Goal: Task Accomplishment & Management: Complete application form

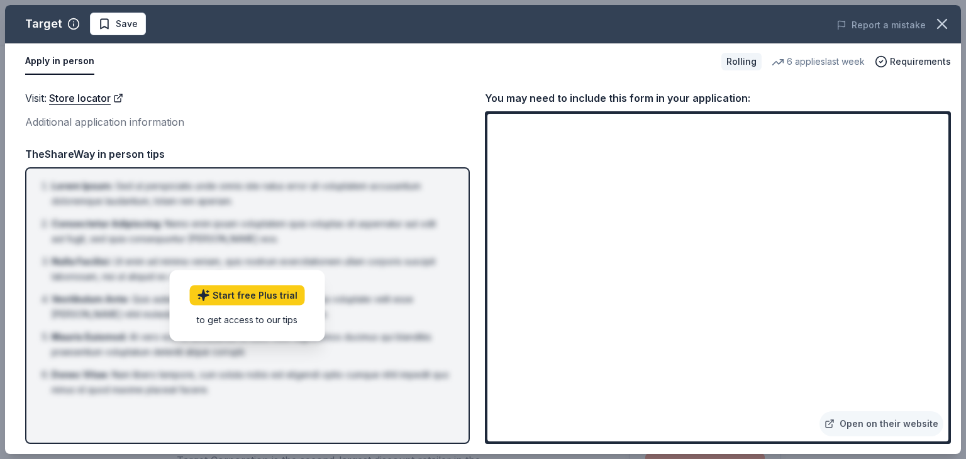
scroll to position [315, 0]
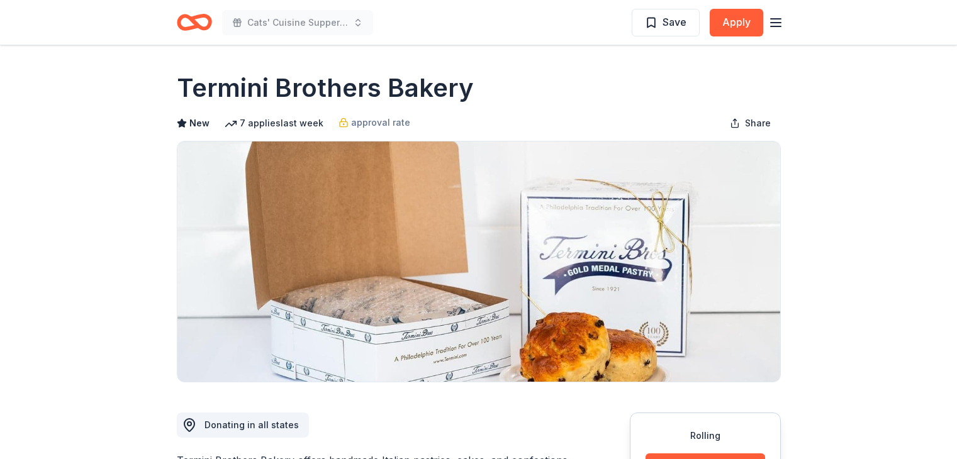
scroll to position [1321, 0]
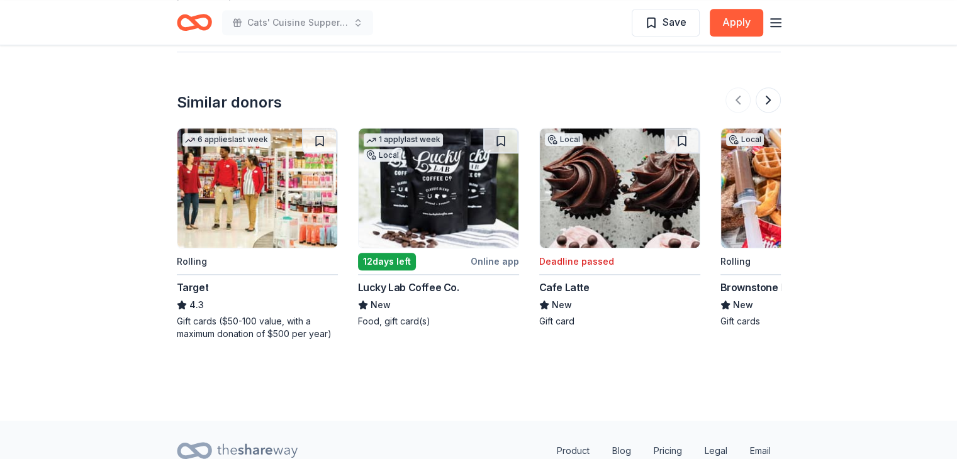
click at [735, 95] on div at bounding box center [752, 99] width 55 height 25
click at [768, 99] on button at bounding box center [768, 99] width 25 height 25
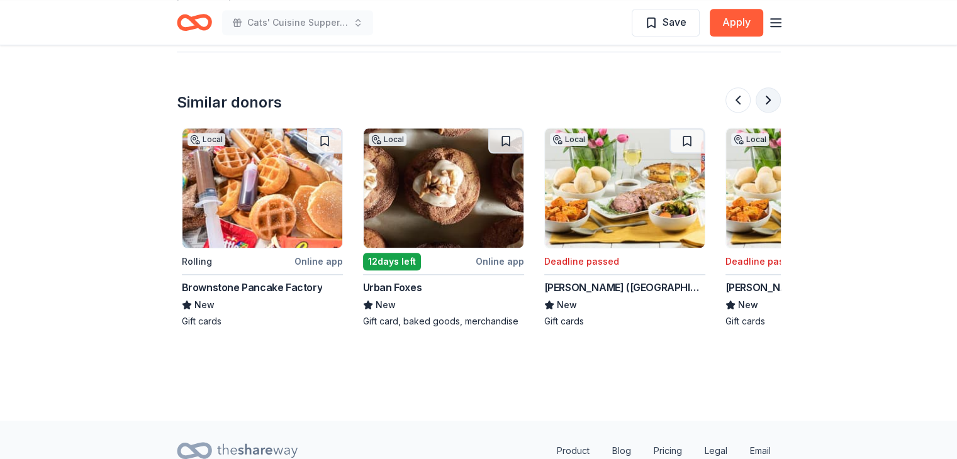
scroll to position [0, 544]
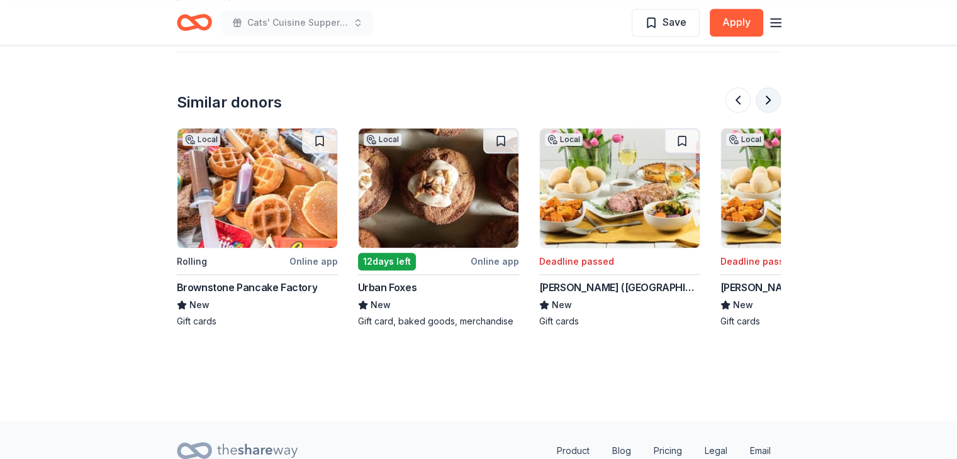
click at [772, 96] on button at bounding box center [768, 99] width 25 height 25
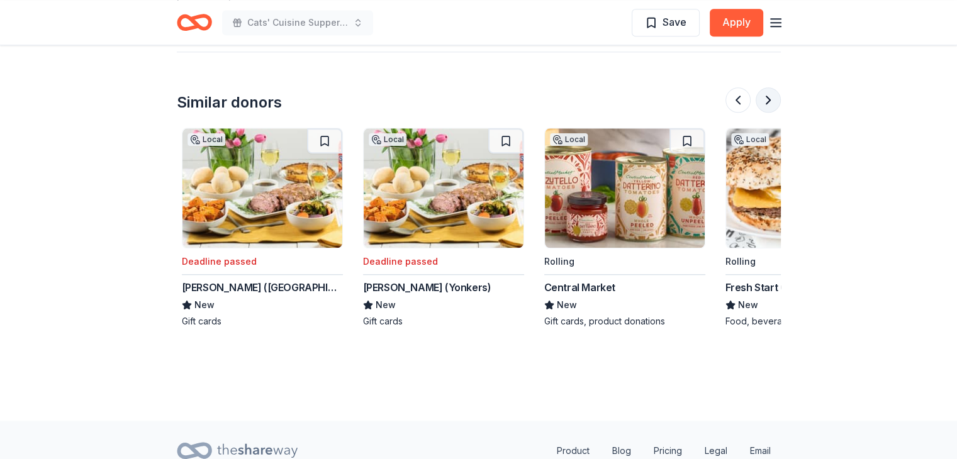
scroll to position [0, 1087]
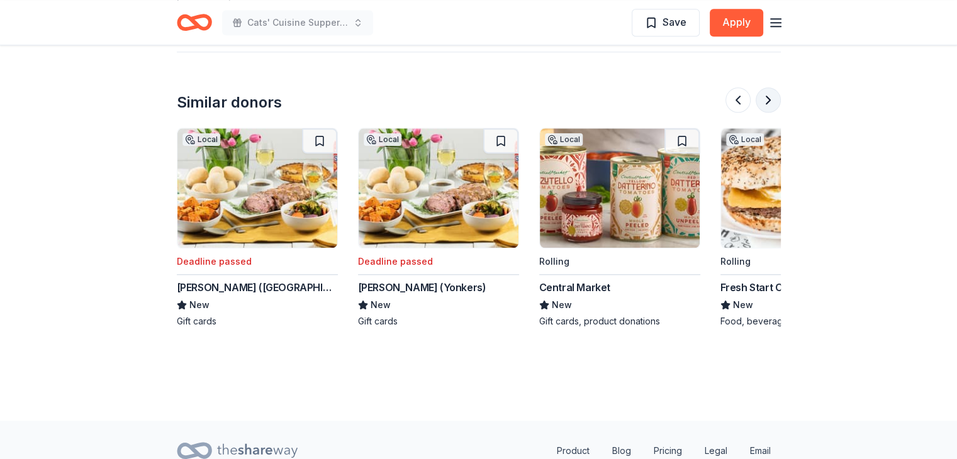
click at [772, 96] on button at bounding box center [768, 99] width 25 height 25
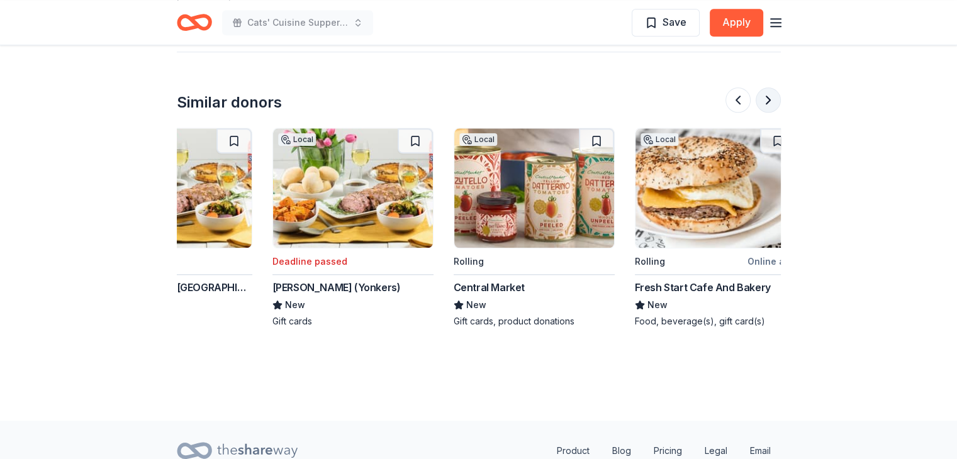
scroll to position [0, 1188]
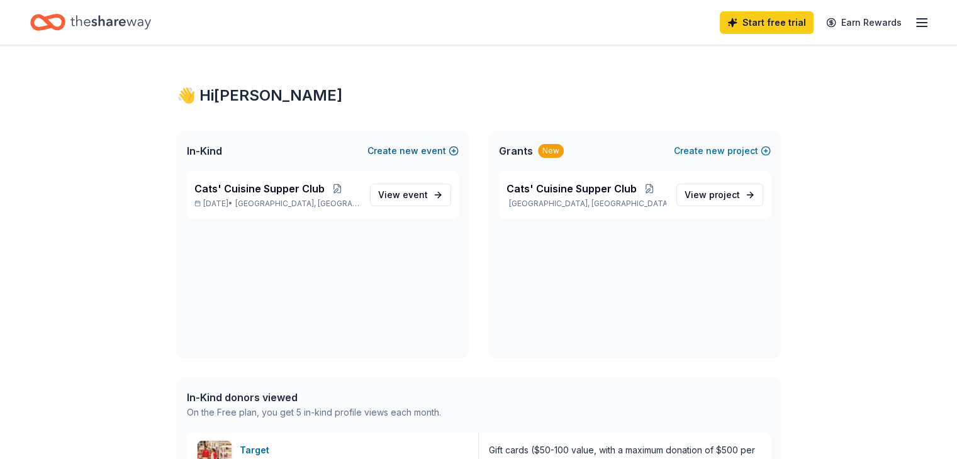
click at [453, 150] on button "Create new event" at bounding box center [412, 150] width 91 height 15
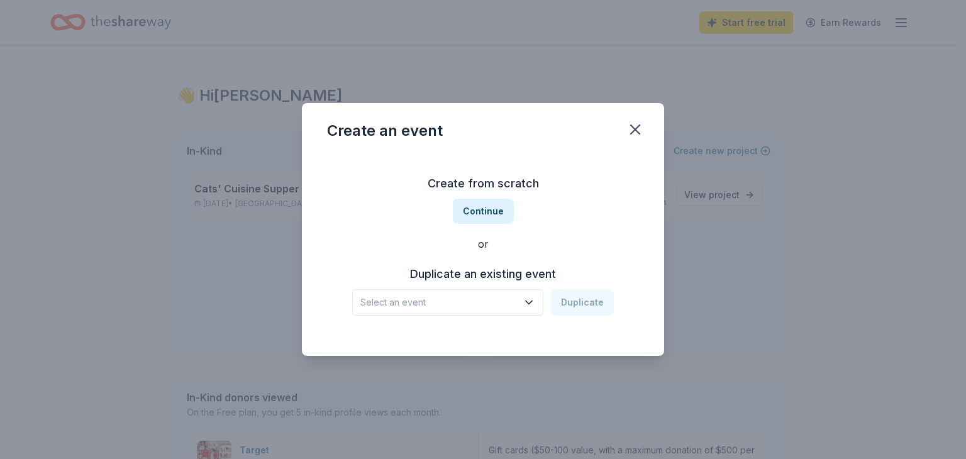
click at [530, 303] on icon "button" at bounding box center [529, 302] width 6 height 3
click at [578, 235] on div "Create from scratch Continue or Duplicate an existing event Select an event Dup…" at bounding box center [483, 245] width 312 height 182
click at [488, 211] on button "Continue" at bounding box center [483, 211] width 61 height 25
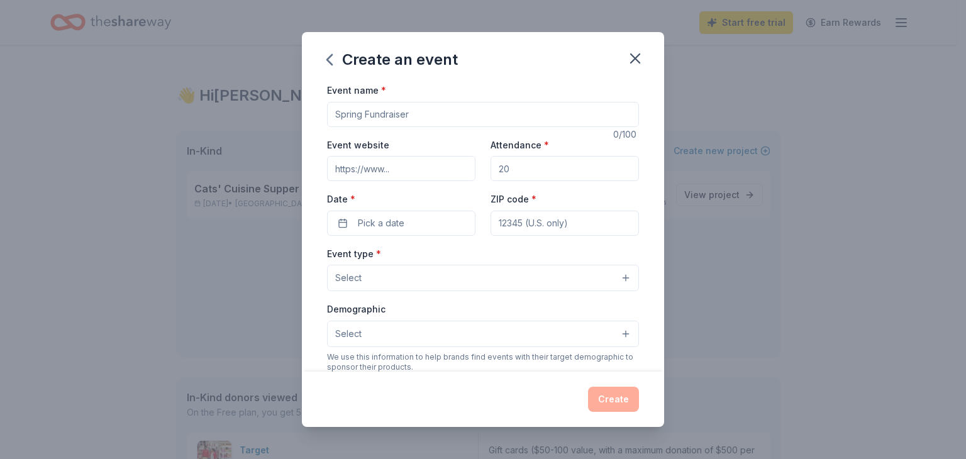
click at [428, 120] on input "Event name *" at bounding box center [483, 114] width 312 height 25
type input "Cats' Cuisine Supper Club"
click at [425, 165] on input "Event website" at bounding box center [401, 168] width 148 height 25
type input "w"
type input "pinelandsregional.org"
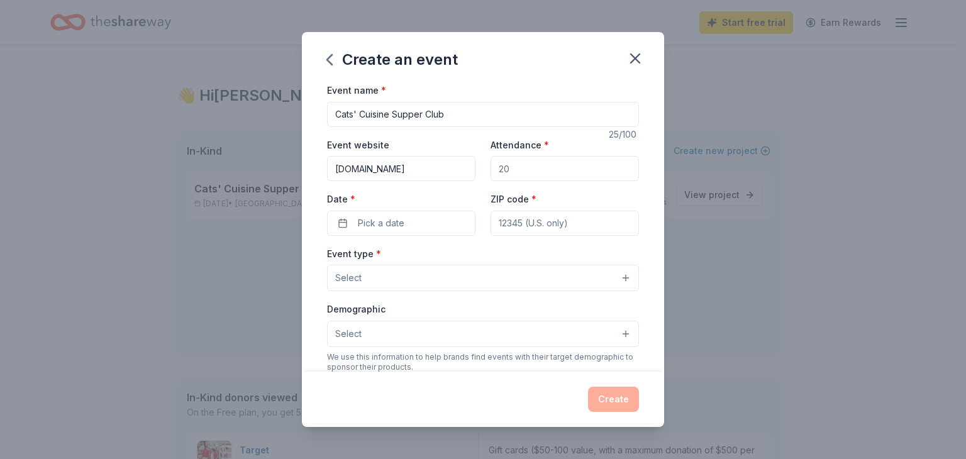
click at [528, 167] on input "Attendance *" at bounding box center [565, 168] width 148 height 25
type input "50"
click at [341, 224] on button "Pick a date" at bounding box center [401, 223] width 148 height 25
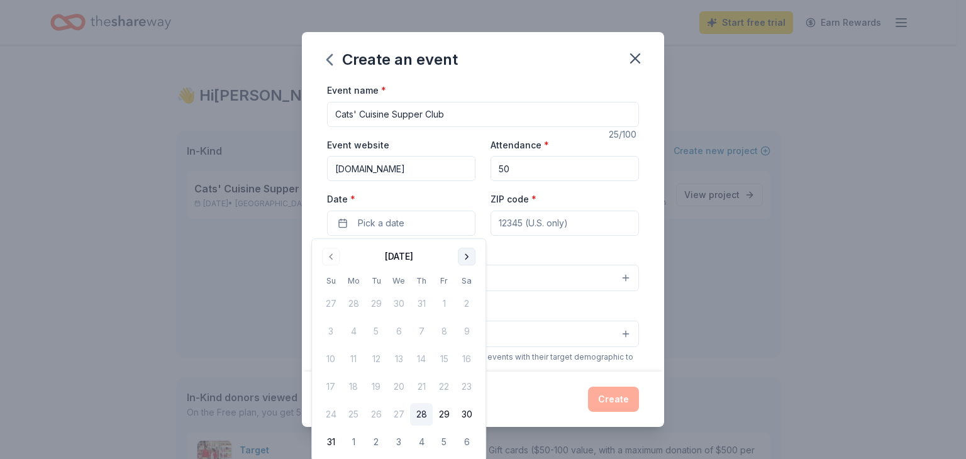
click at [466, 255] on button "Go to next month" at bounding box center [467, 257] width 18 height 18
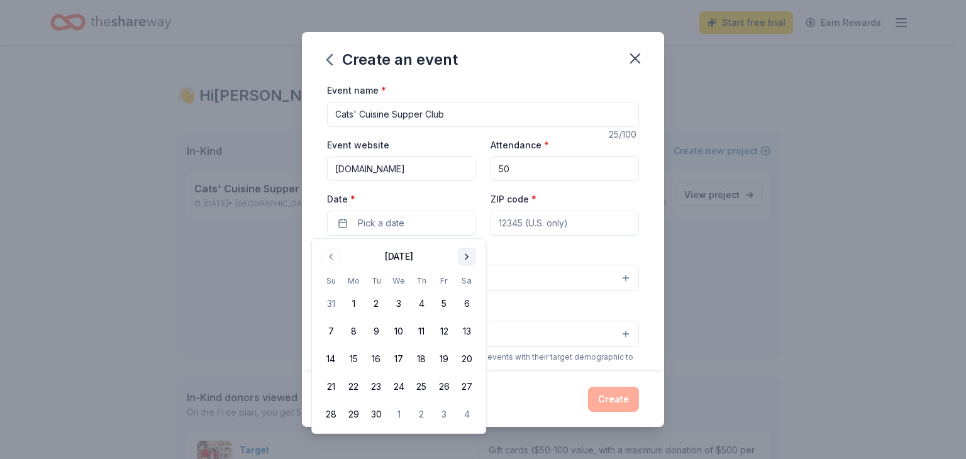
click at [466, 255] on button "Go to next month" at bounding box center [467, 257] width 18 height 18
click at [377, 413] on button "28" at bounding box center [376, 414] width 23 height 23
click at [573, 223] on input "ZIP code *" at bounding box center [565, 223] width 148 height 25
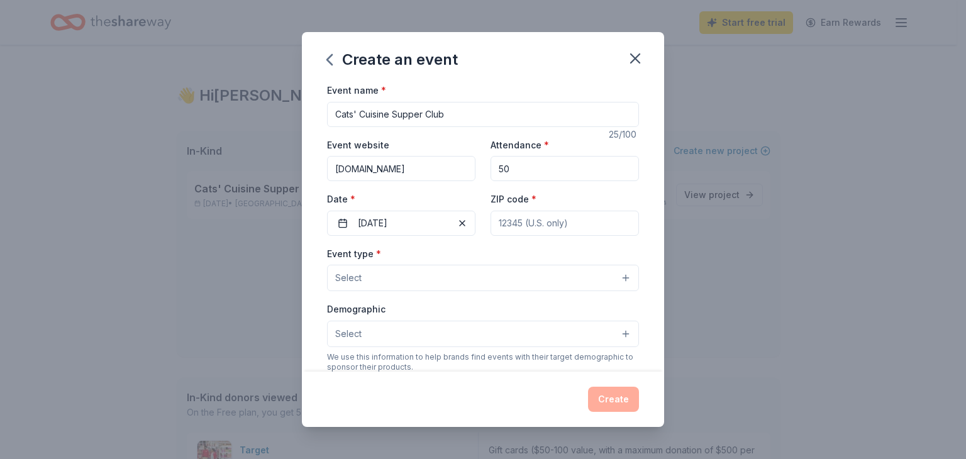
click at [533, 222] on input "ZIP code *" at bounding box center [565, 223] width 148 height 25
type input "08087"
click at [617, 278] on button "Select" at bounding box center [483, 278] width 312 height 26
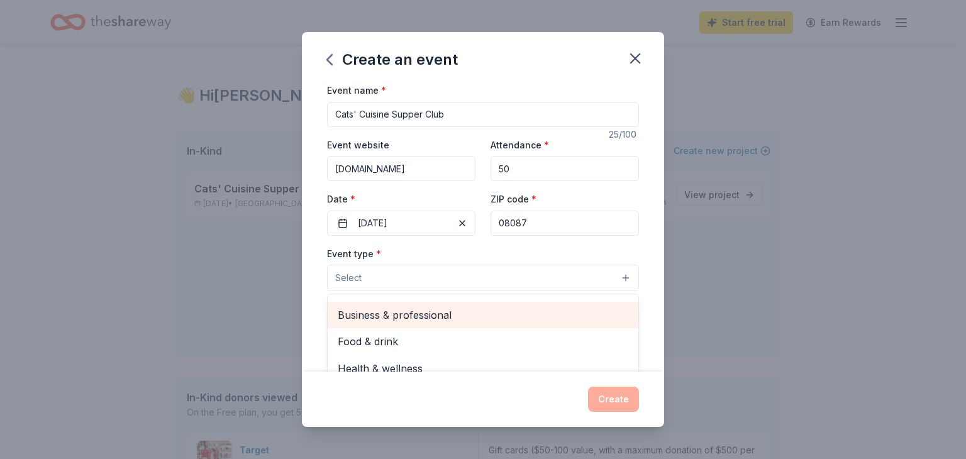
scroll to position [42, 0]
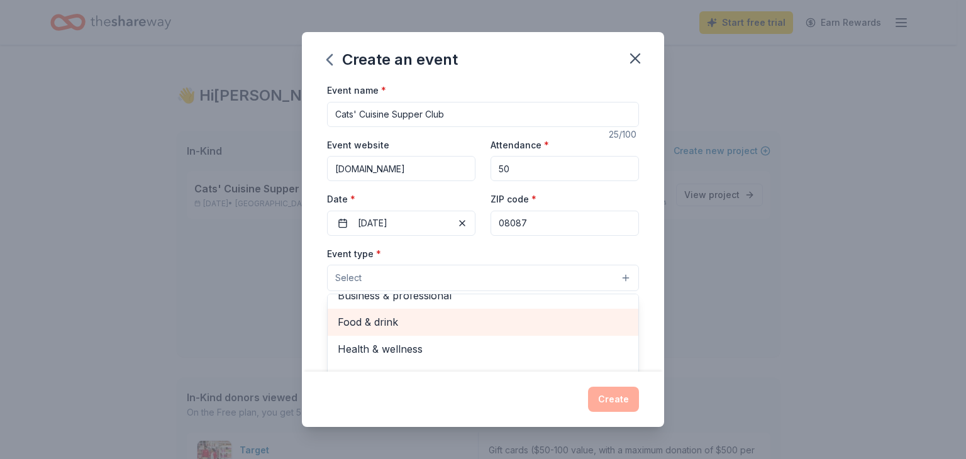
click at [383, 321] on span "Food & drink" at bounding box center [483, 322] width 291 height 16
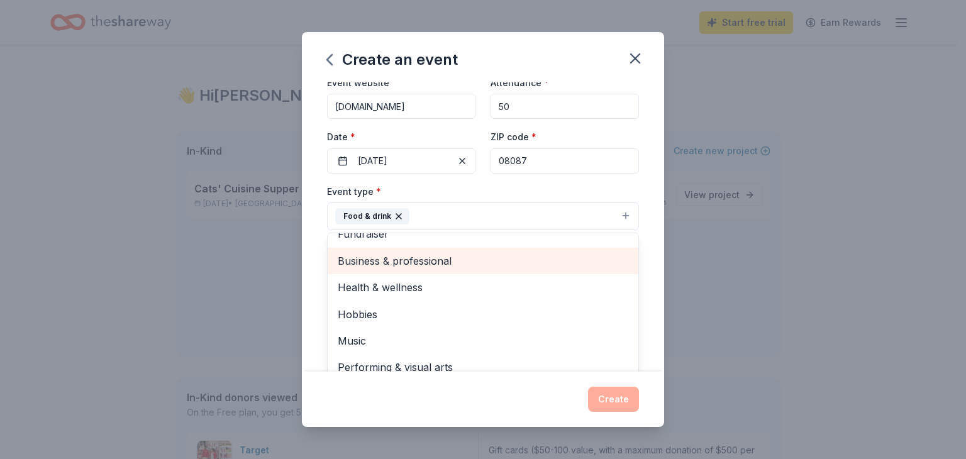
scroll to position [63, 0]
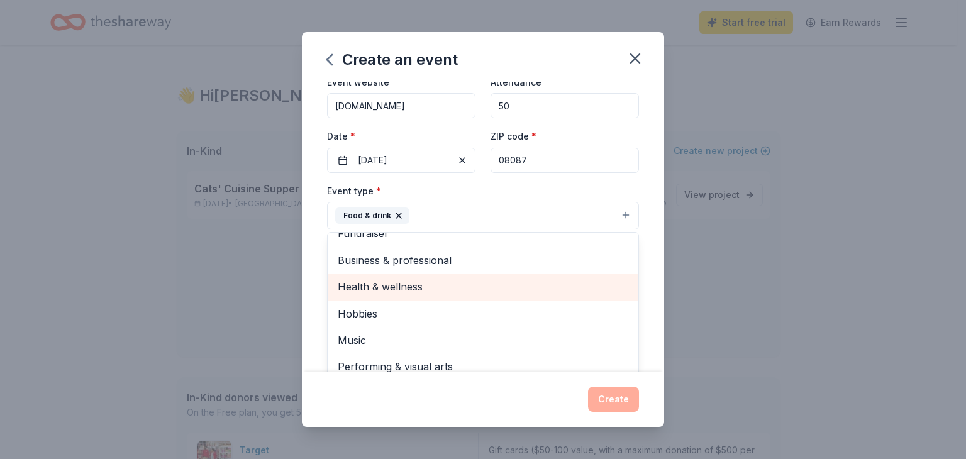
click at [400, 286] on span "Health & wellness" at bounding box center [483, 287] width 291 height 16
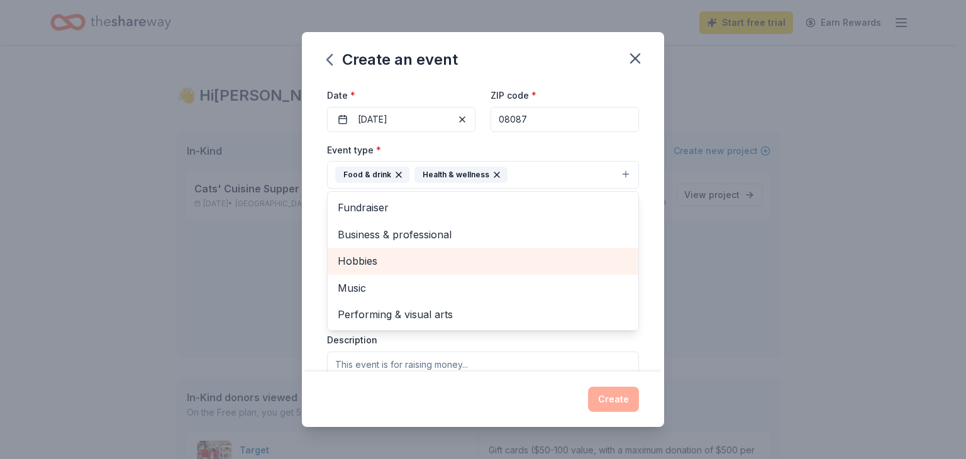
scroll to position [126, 0]
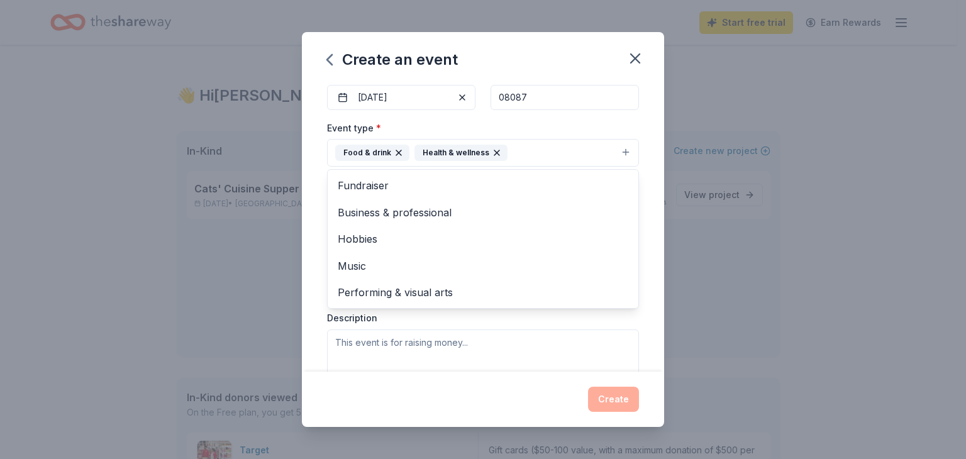
click at [722, 286] on div "Create an event Event name * Cats' Cuisine Supper Club 25 /100 Event website pi…" at bounding box center [483, 229] width 966 height 459
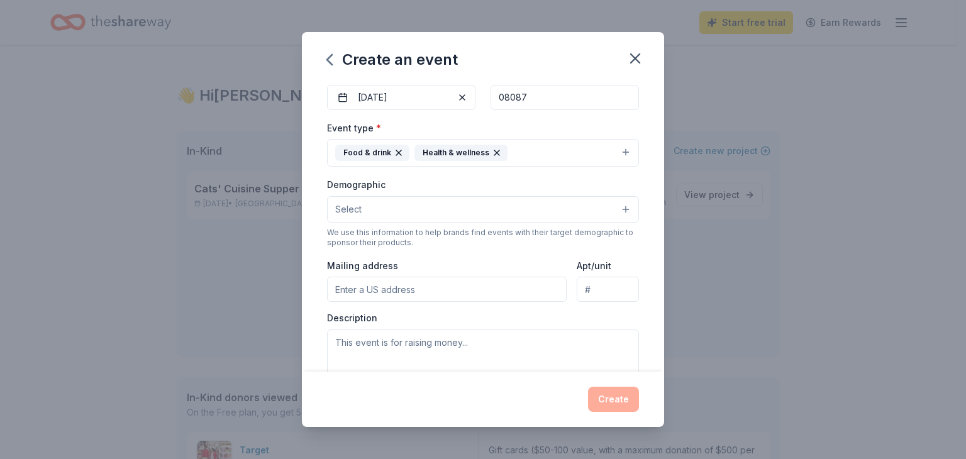
click at [615, 205] on button "Select" at bounding box center [483, 209] width 312 height 26
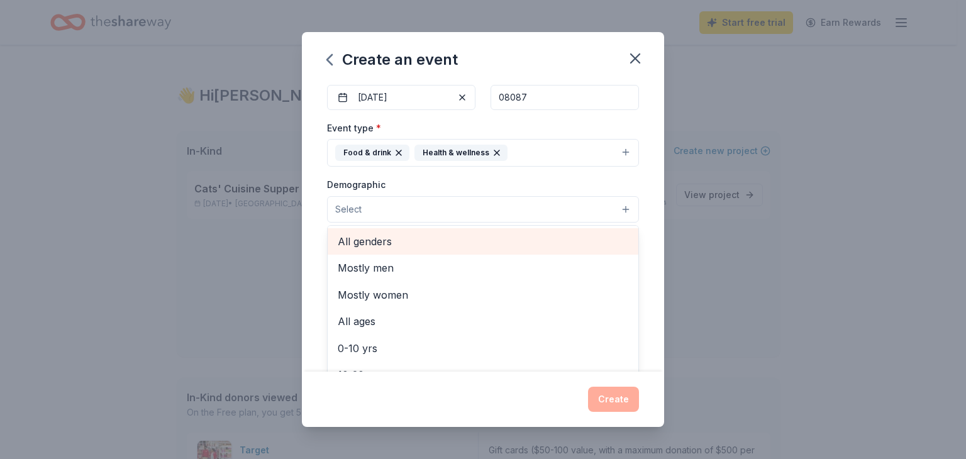
click at [373, 242] on span "All genders" at bounding box center [483, 241] width 291 height 16
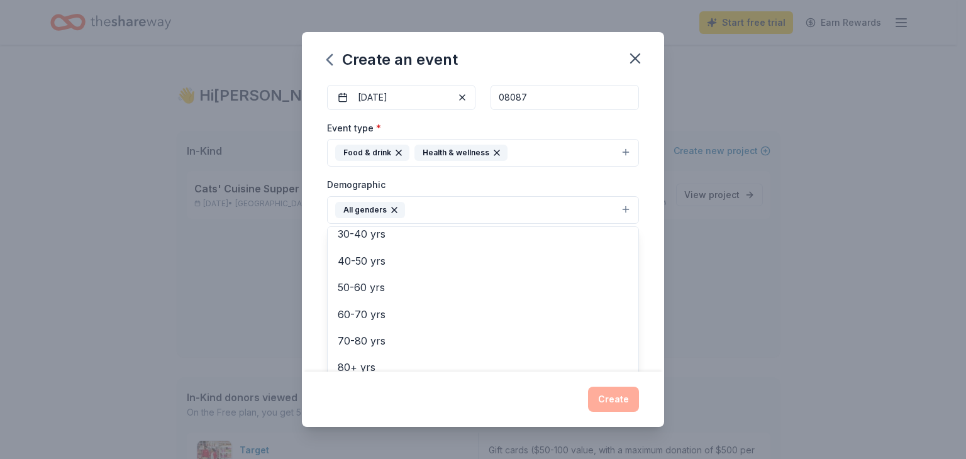
scroll to position [175, 0]
click at [745, 332] on div "Create an event Event name * Cats' Cuisine Supper Club 25 /100 Event website pi…" at bounding box center [483, 229] width 966 height 459
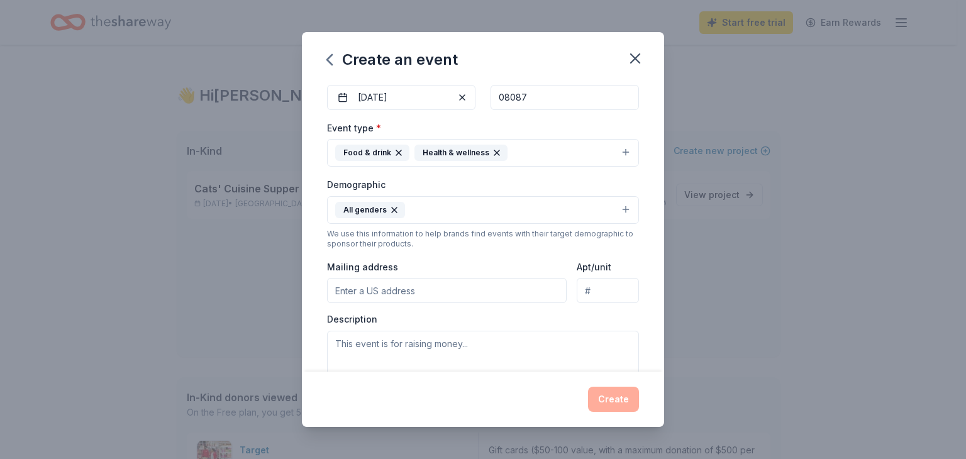
click at [474, 294] on input "Mailing address" at bounding box center [447, 290] width 240 height 25
type input "w"
type input "113 Parkside Lane, Stafford Township, NJ, 08092"
click at [405, 355] on textarea at bounding box center [483, 359] width 312 height 57
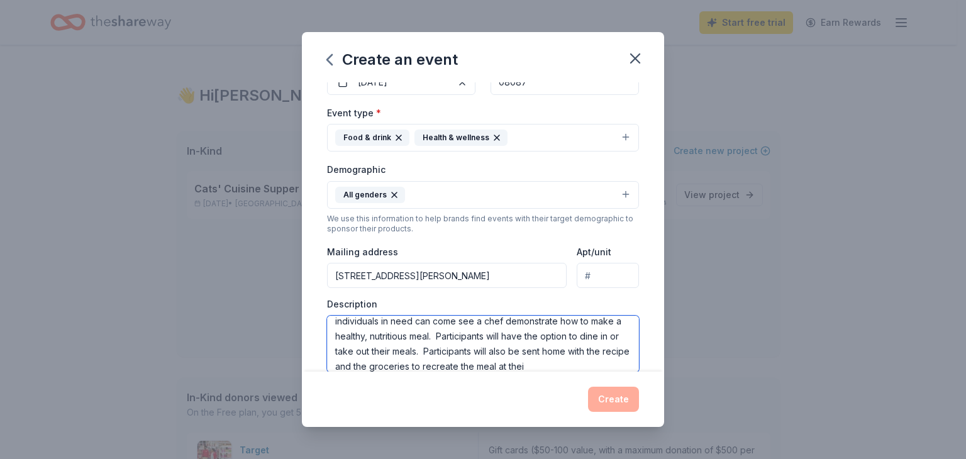
scroll to position [38, 0]
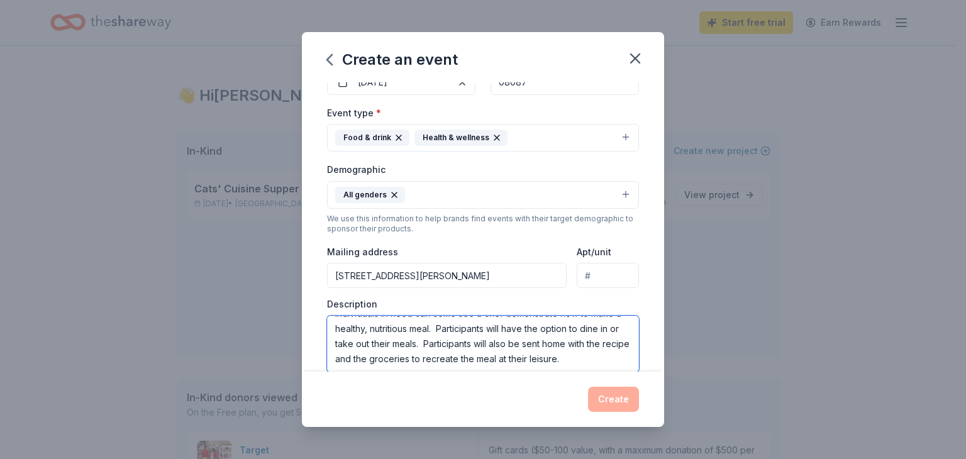
type textarea "This event will be a monthly Supper Club where families and individuals in need…"
click at [617, 400] on div "Create" at bounding box center [483, 399] width 312 height 25
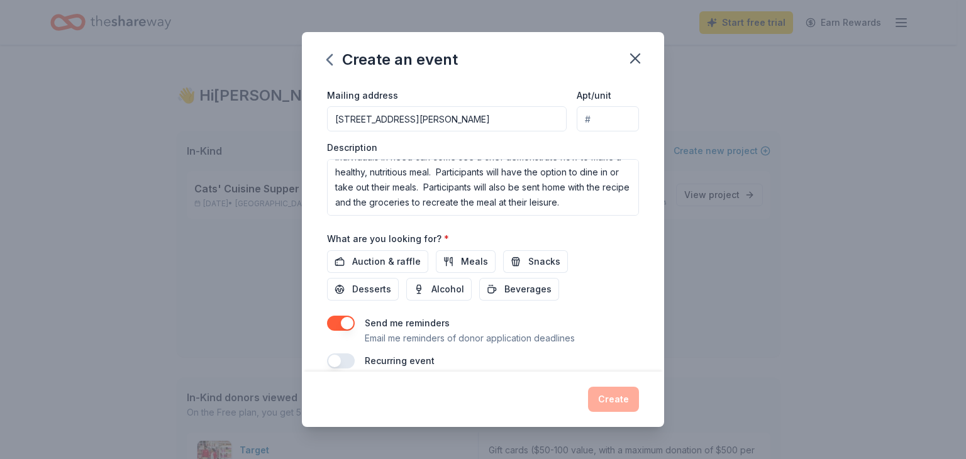
scroll to position [314, 0]
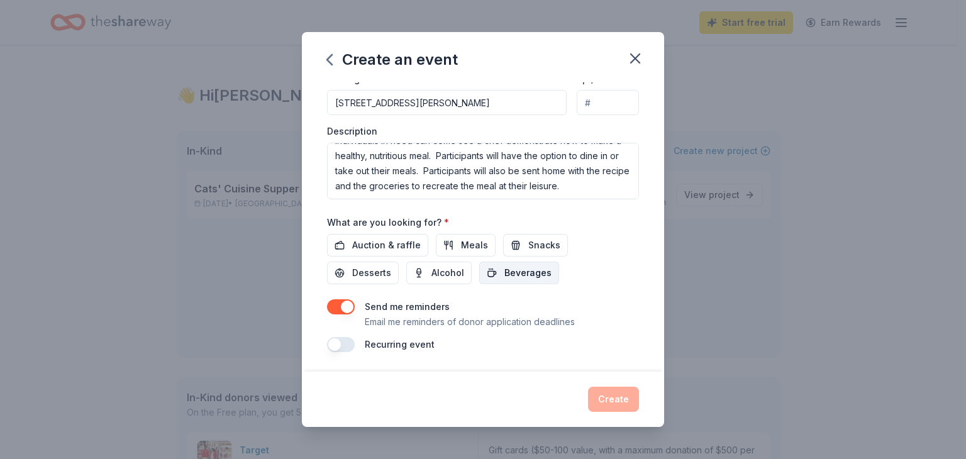
click at [516, 276] on span "Beverages" at bounding box center [528, 273] width 47 height 15
click at [461, 247] on span "Meals" at bounding box center [474, 245] width 27 height 15
click at [350, 342] on button "button" at bounding box center [341, 344] width 28 height 15
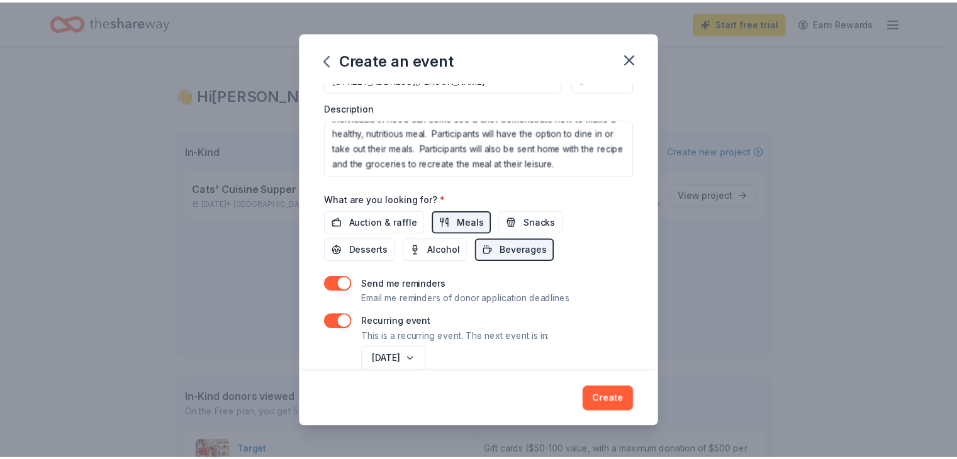
scroll to position [359, 0]
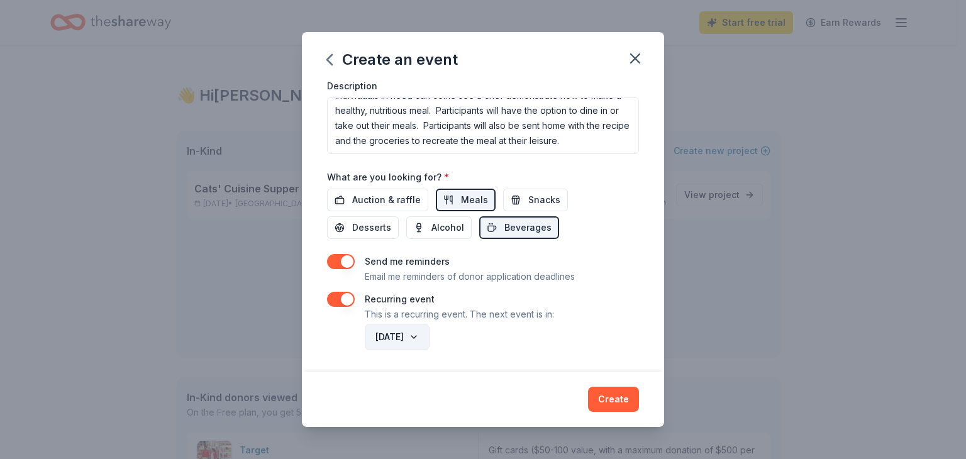
click at [430, 333] on button "October 2026" at bounding box center [397, 337] width 65 height 25
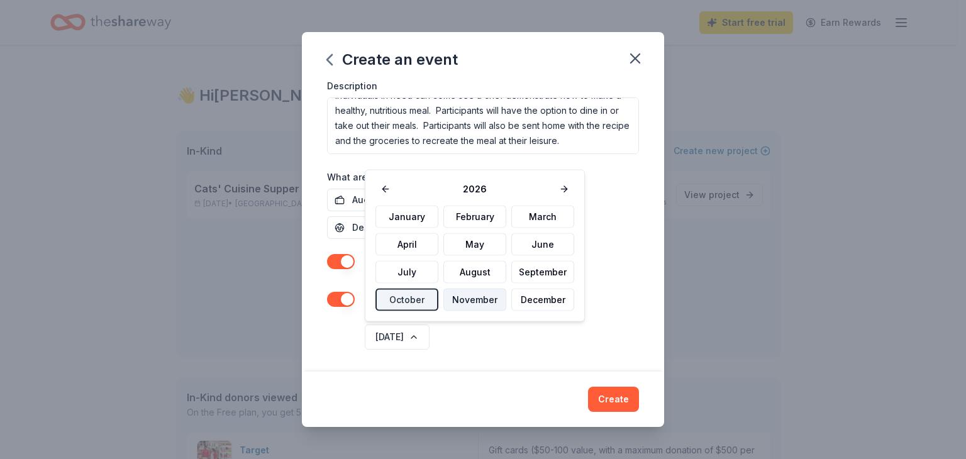
click at [468, 298] on button "November" at bounding box center [475, 300] width 63 height 23
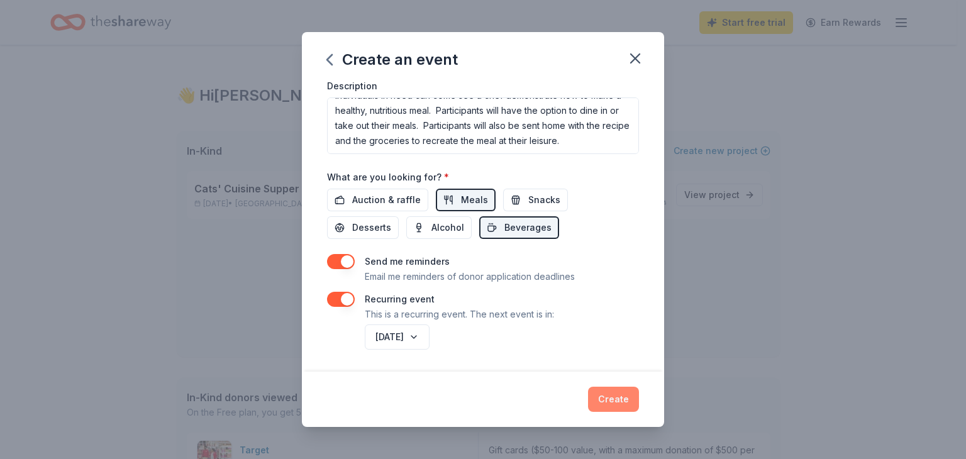
click at [615, 398] on button "Create" at bounding box center [613, 399] width 51 height 25
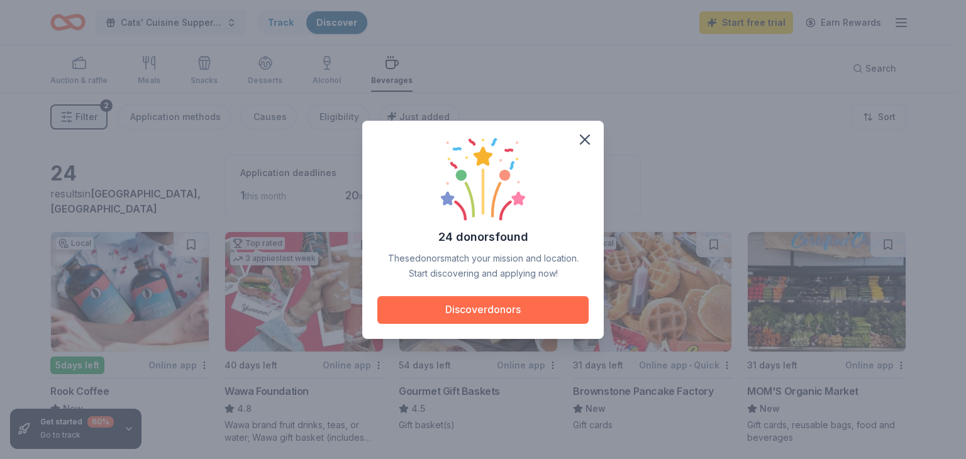
click at [491, 309] on button "Discover donors" at bounding box center [482, 310] width 211 height 28
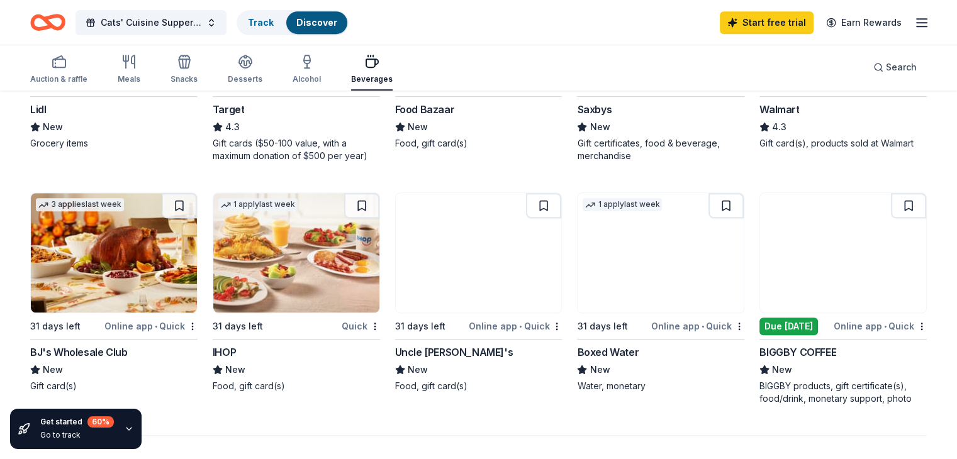
scroll to position [818, 0]
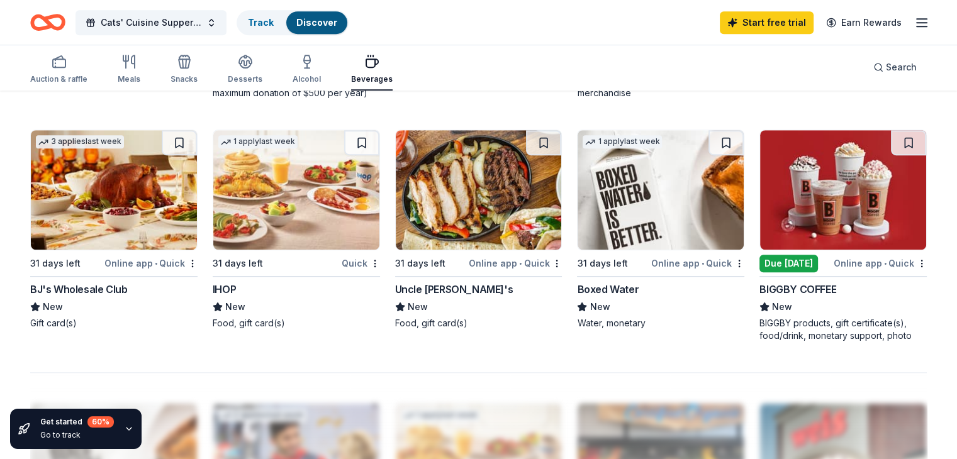
click at [642, 222] on img at bounding box center [661, 190] width 166 height 120
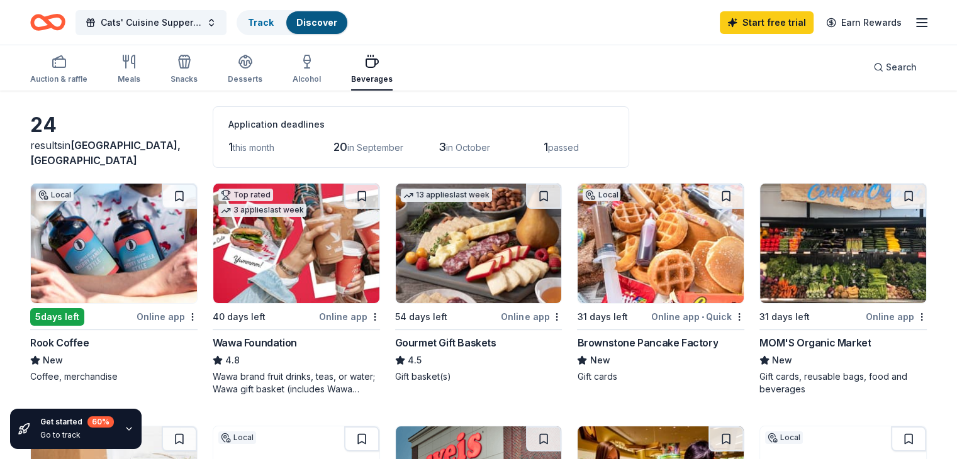
scroll to position [0, 0]
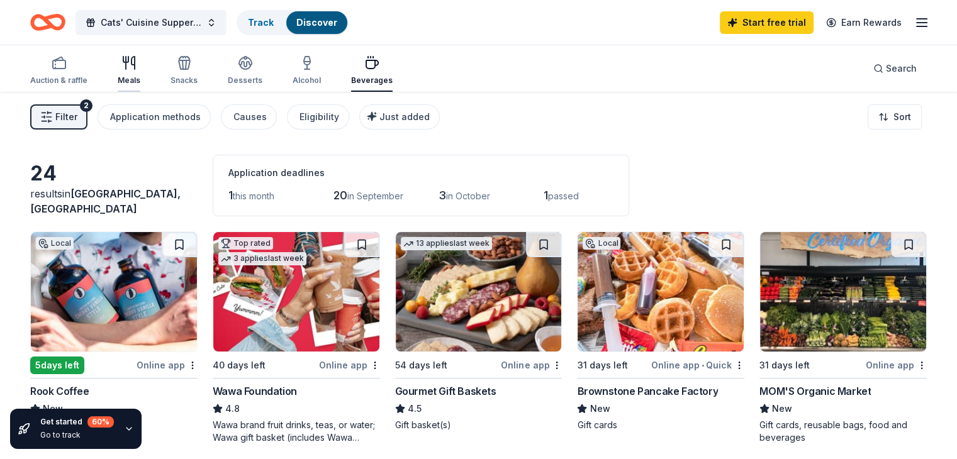
click at [140, 71] on div "Meals" at bounding box center [129, 70] width 23 height 30
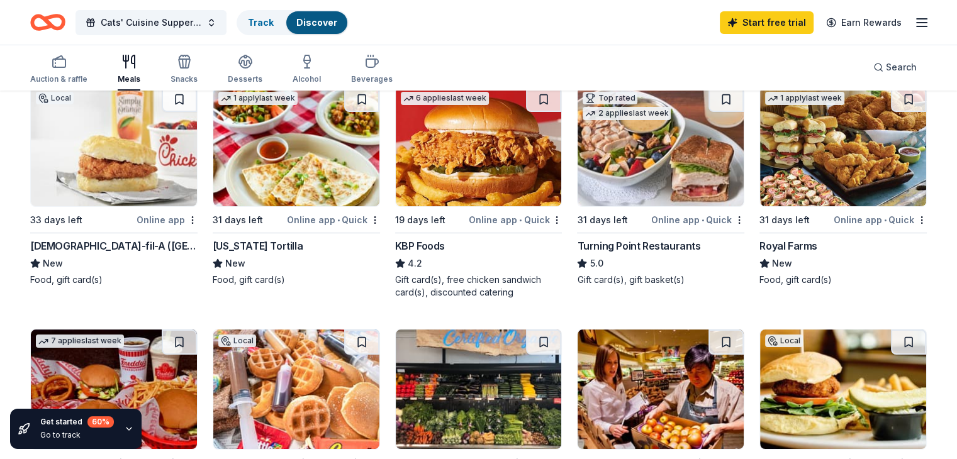
scroll to position [126, 0]
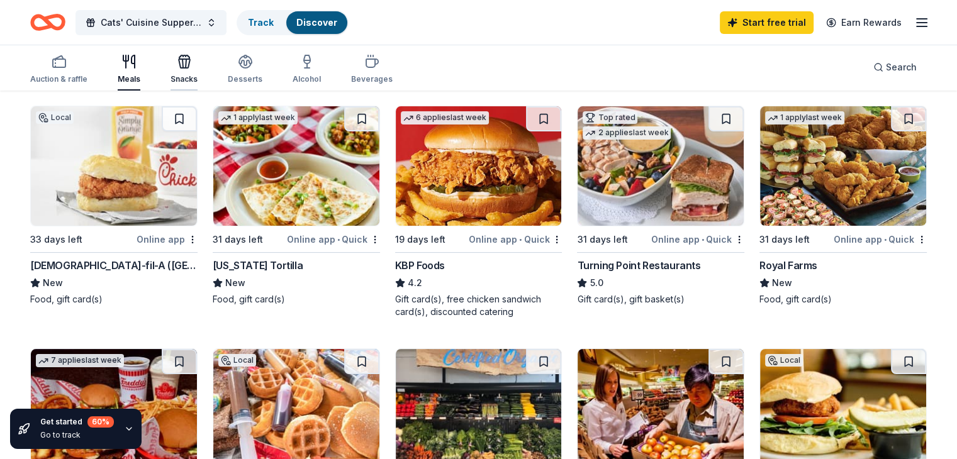
click at [192, 61] on icon "button" at bounding box center [184, 61] width 15 height 15
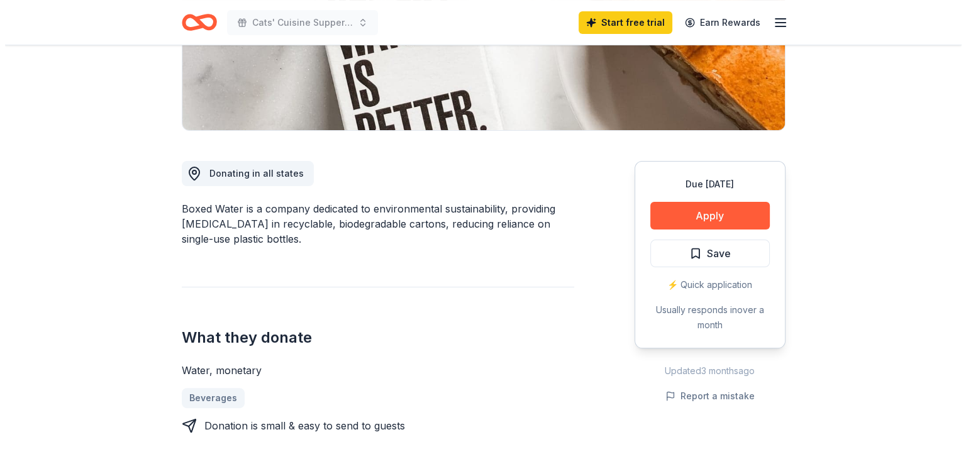
scroll to position [315, 0]
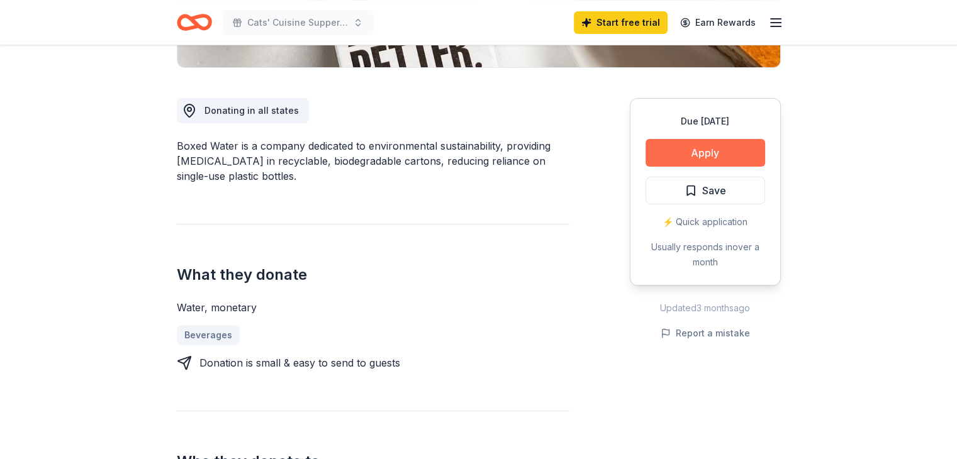
click at [722, 153] on button "Apply" at bounding box center [706, 153] width 120 height 28
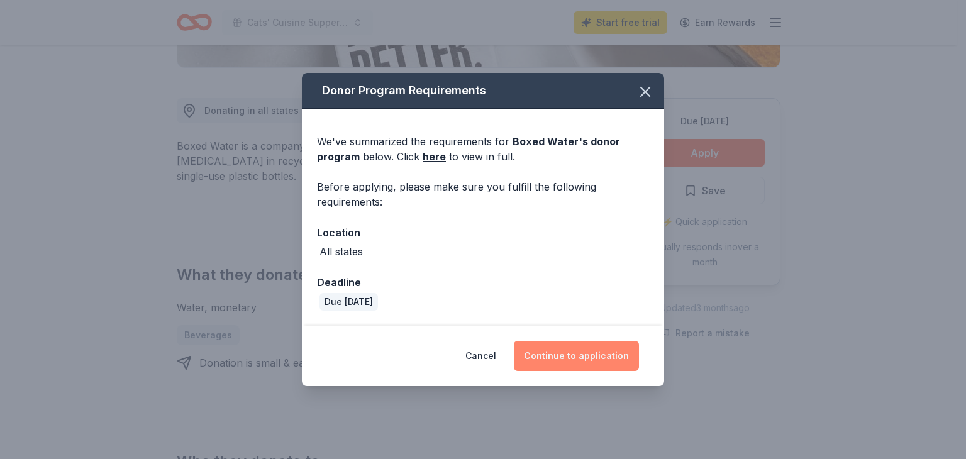
click at [585, 353] on button "Continue to application" at bounding box center [576, 356] width 125 height 30
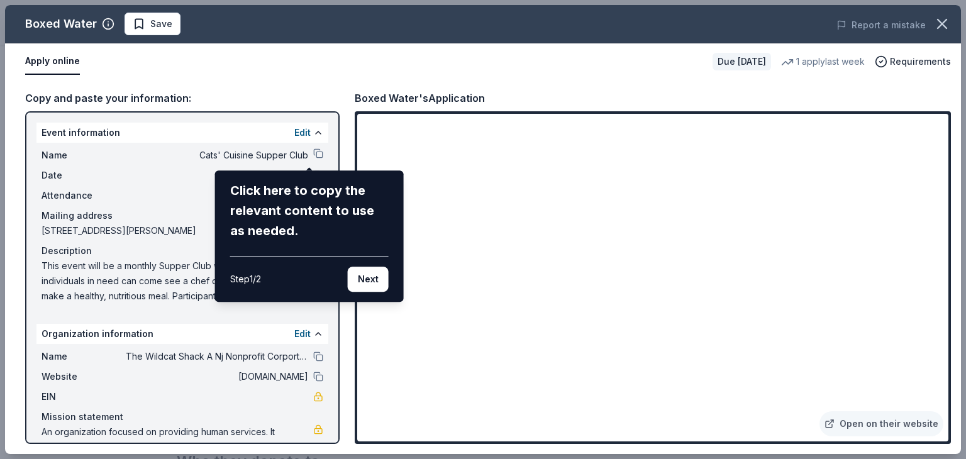
drag, startPoint x: 942, startPoint y: 261, endPoint x: 947, endPoint y: 293, distance: 32.4
click at [947, 293] on div "Boxed Water Save Report a mistake Apply online Due in 31 days 1 apply last week…" at bounding box center [483, 229] width 956 height 449
click at [372, 277] on button "Next" at bounding box center [368, 279] width 41 height 25
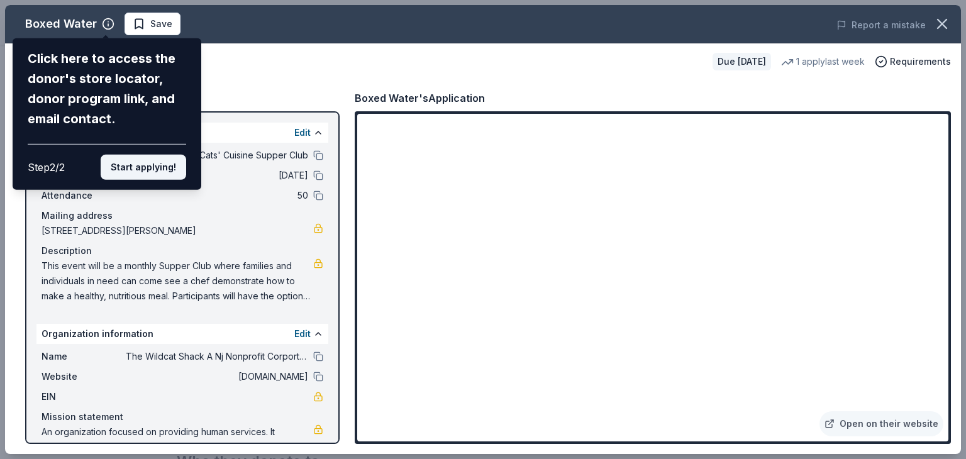
click at [154, 169] on button "Start applying!" at bounding box center [144, 167] width 86 height 25
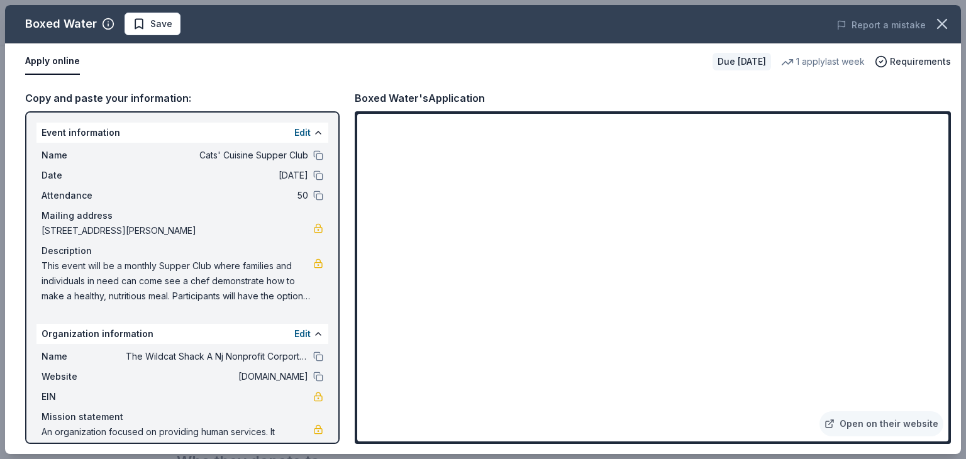
click at [43, 265] on span "This event will be a monthly Supper Club where families and individuals in need…" at bounding box center [178, 281] width 272 height 45
drag, startPoint x: 43, startPoint y: 265, endPoint x: 213, endPoint y: 279, distance: 169.8
click at [213, 279] on span "This event will be a monthly Supper Club where families and individuals in need…" at bounding box center [178, 281] width 272 height 45
click at [313, 262] on link at bounding box center [318, 264] width 10 height 10
